Goal: Task Accomplishment & Management: Use online tool/utility

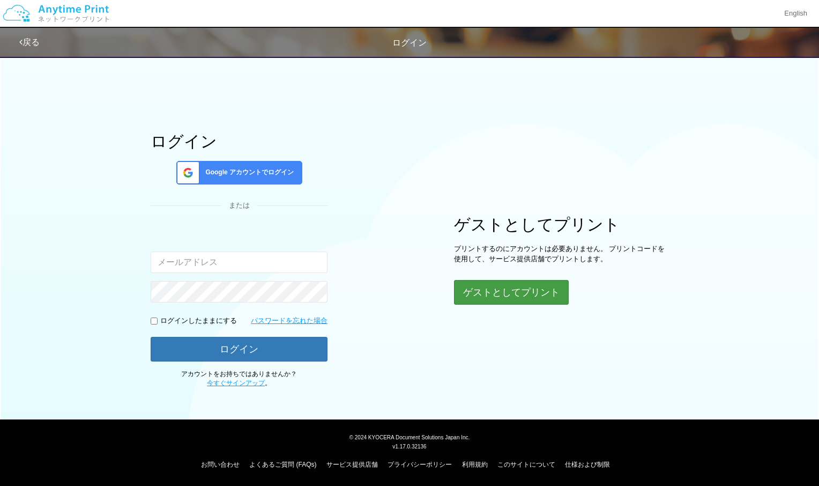
type input "[EMAIL_ADDRESS][DOMAIN_NAME]"
click at [518, 295] on button "ゲストとしてプリント" at bounding box center [511, 292] width 114 height 24
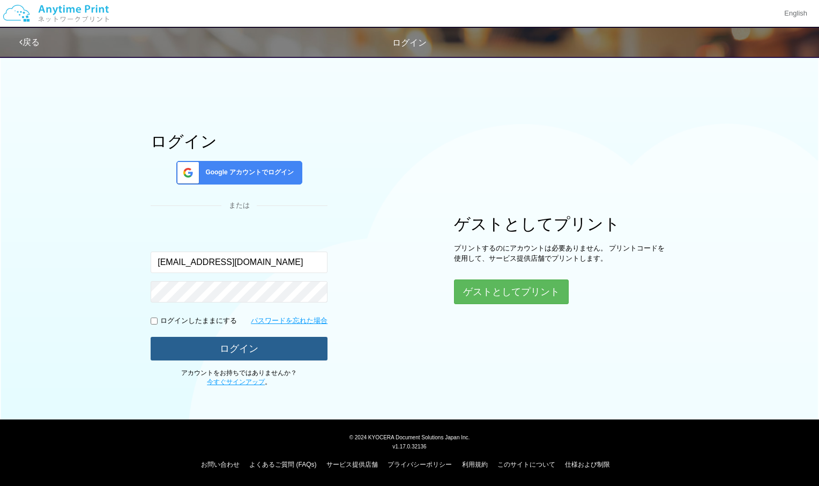
click at [275, 346] on button "ログイン" at bounding box center [239, 349] width 177 height 24
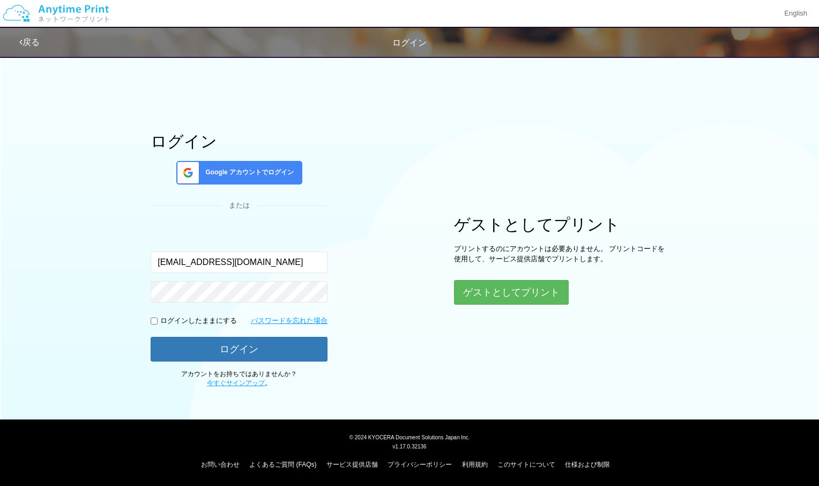
click at [267, 175] on span "Google アカウントでログイン" at bounding box center [247, 172] width 93 height 9
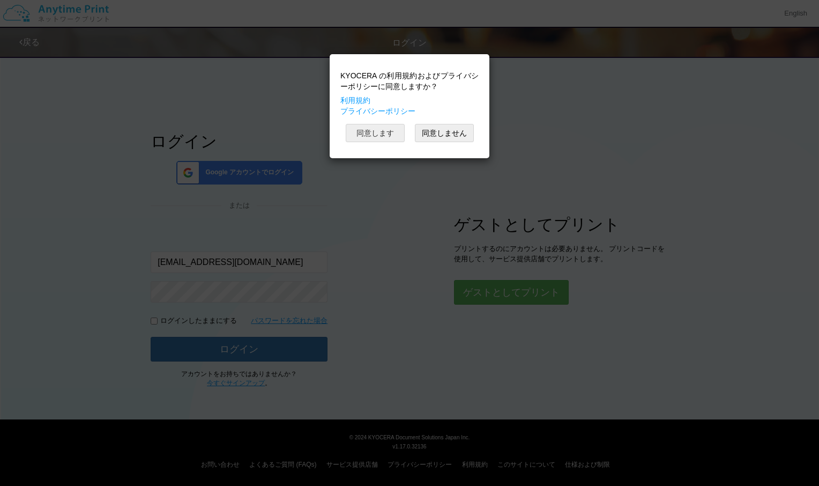
click at [389, 134] on button "同意します" at bounding box center [375, 133] width 59 height 18
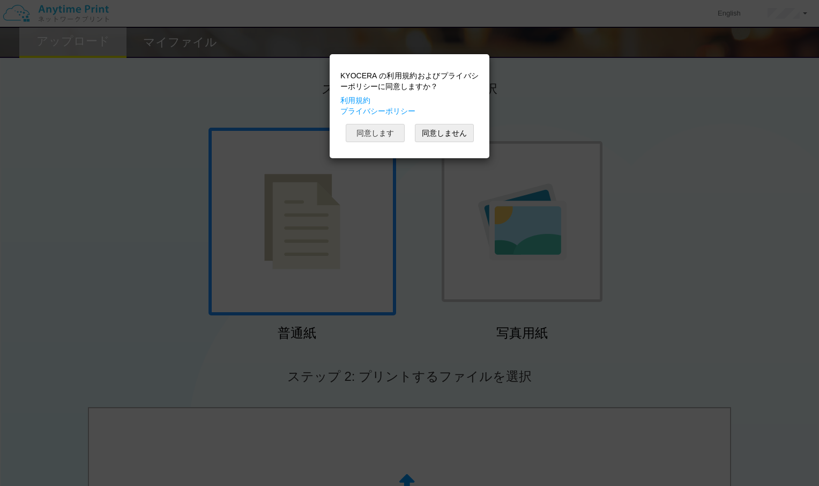
click at [355, 136] on button "同意します" at bounding box center [375, 133] width 59 height 18
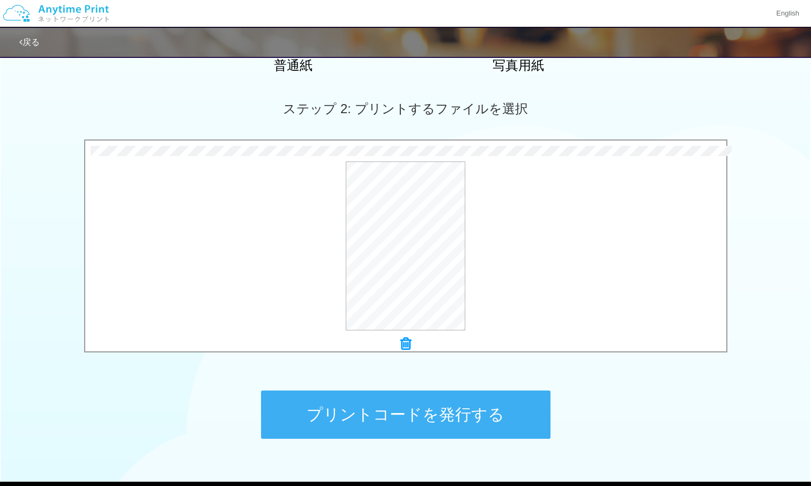
scroll to position [330, 0]
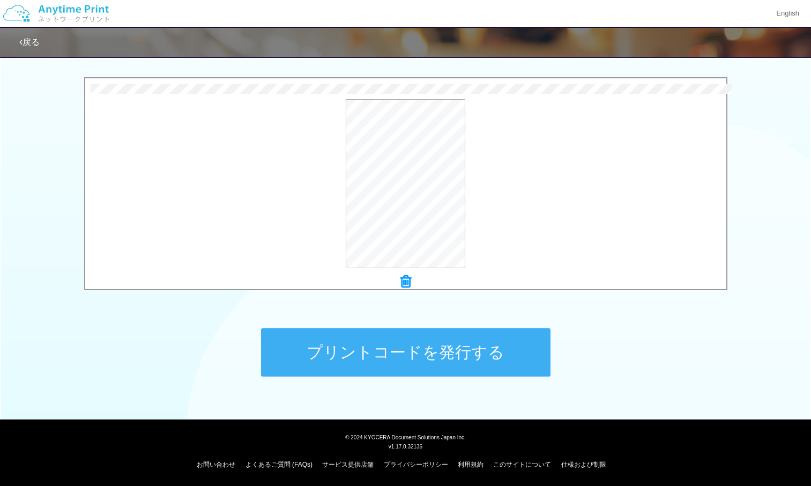
click at [382, 346] on button "プリントコードを発行する" at bounding box center [406, 352] width 290 height 48
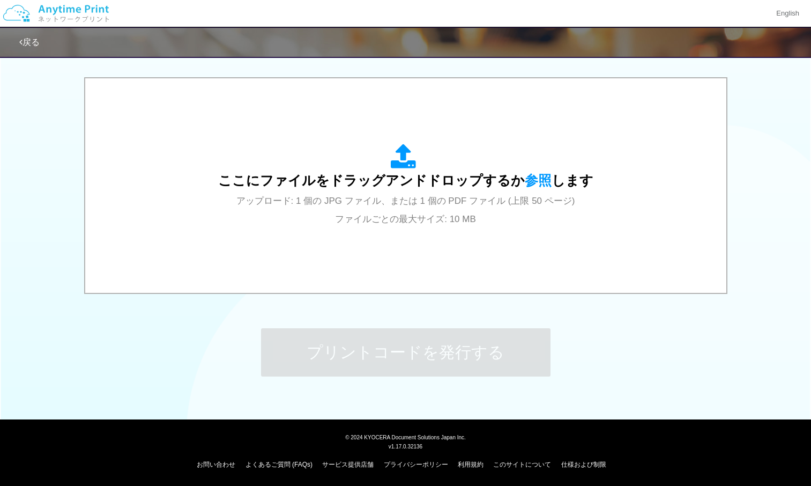
scroll to position [0, 0]
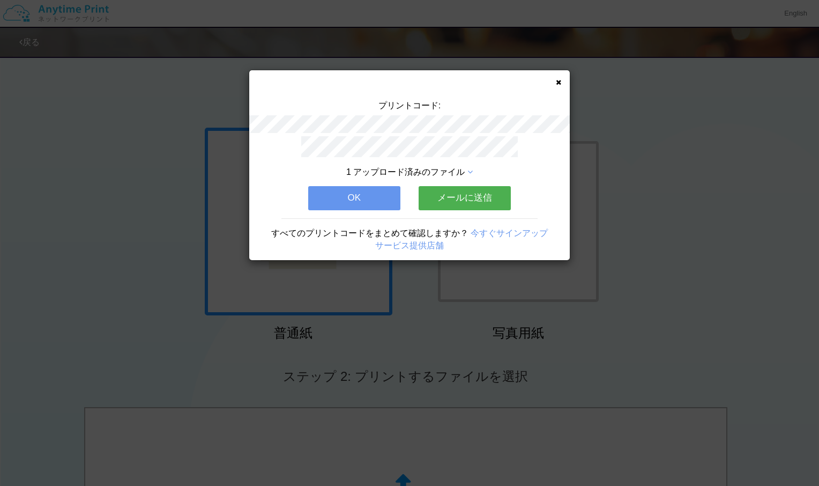
click at [461, 192] on button "メールに送信" at bounding box center [465, 198] width 92 height 24
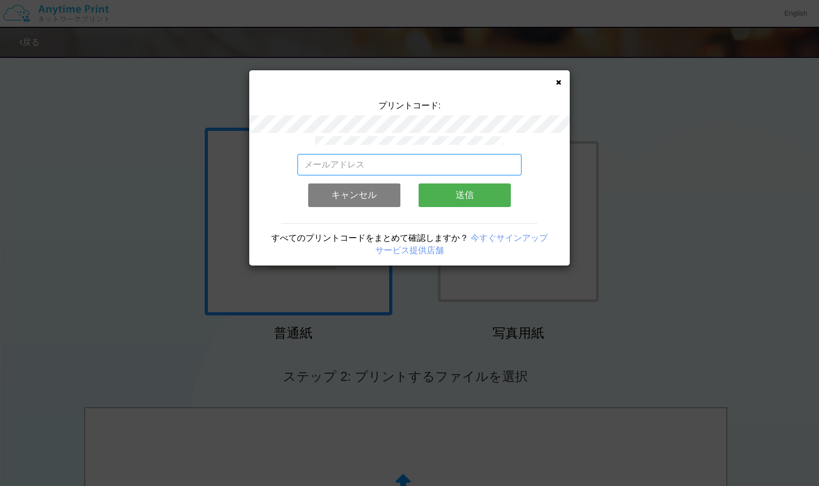
click at [377, 167] on input "email" at bounding box center [410, 164] width 225 height 21
type input "[EMAIL_ADDRESS][DOMAIN_NAME]"
click at [470, 194] on button "送信" at bounding box center [465, 195] width 92 height 24
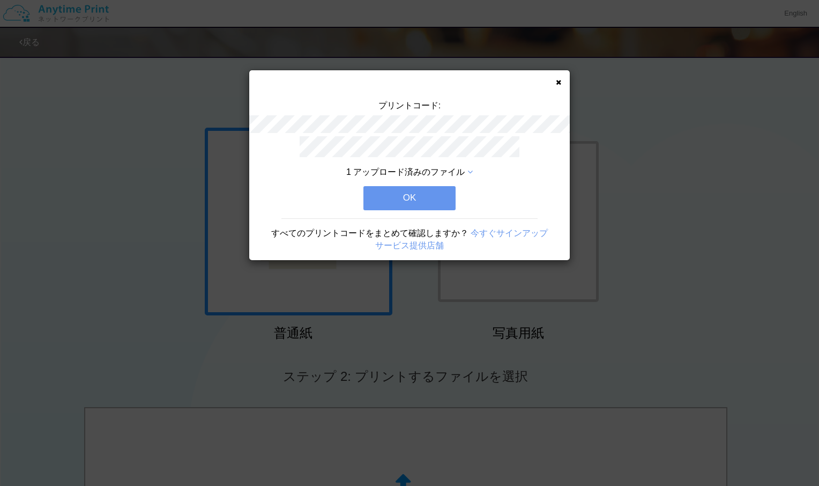
click at [421, 197] on button "OK" at bounding box center [410, 198] width 92 height 24
